Goal: Check status: Check status

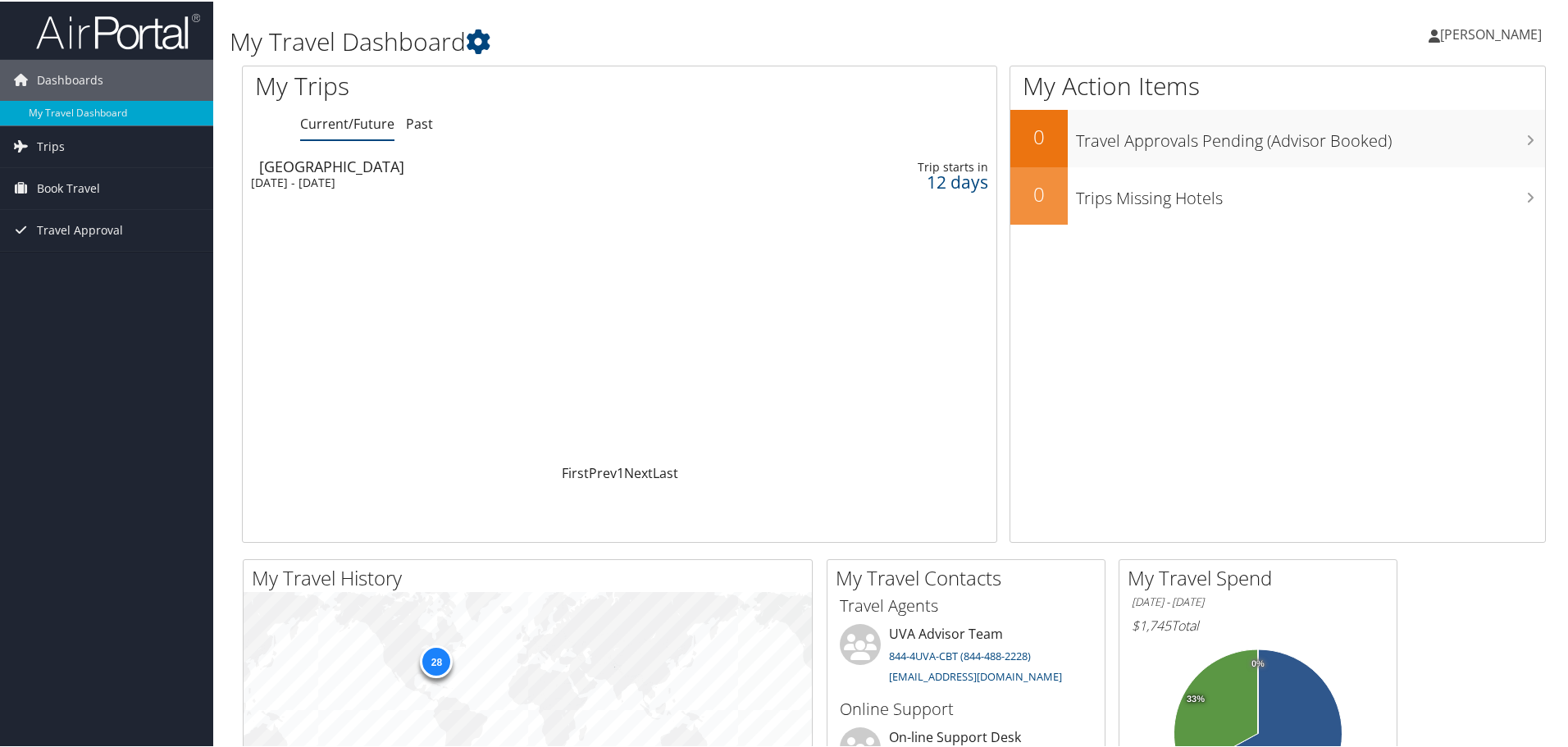
click at [925, 182] on div "12 days" at bounding box center [906, 181] width 164 height 15
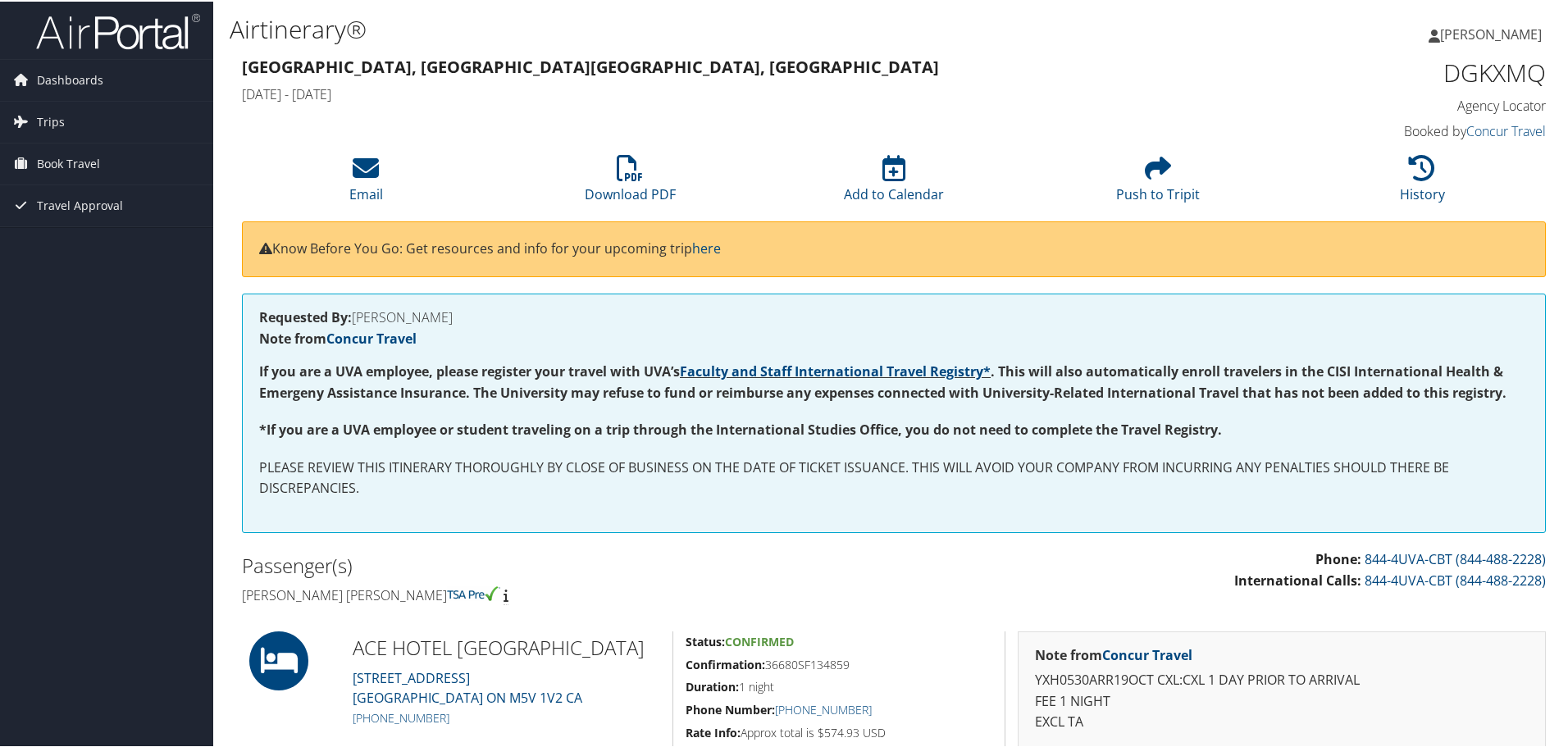
click at [167, 44] on img at bounding box center [118, 30] width 164 height 38
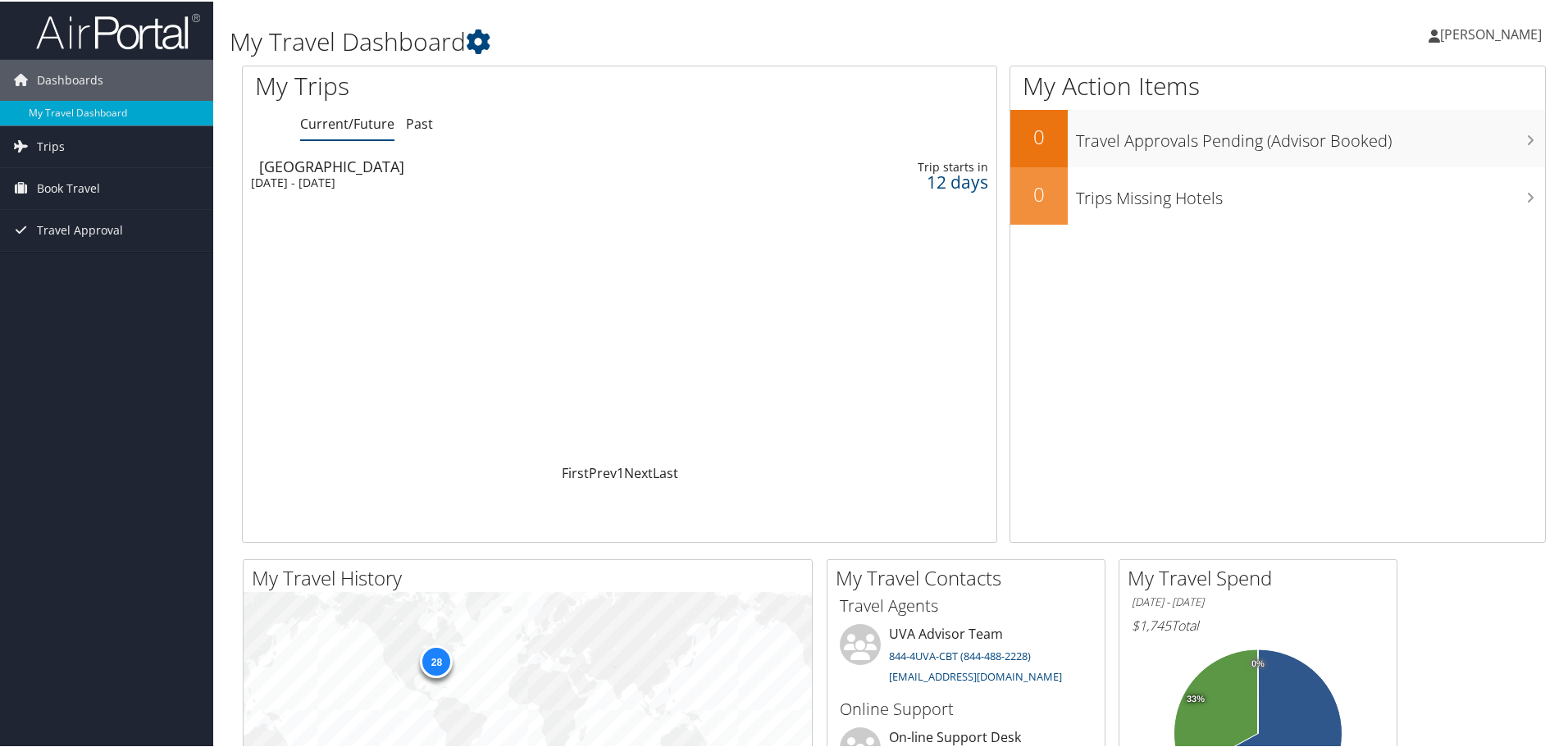
click at [402, 183] on div "[DATE] - [DATE]" at bounding box center [488, 182] width 475 height 15
